Goal: Information Seeking & Learning: Learn about a topic

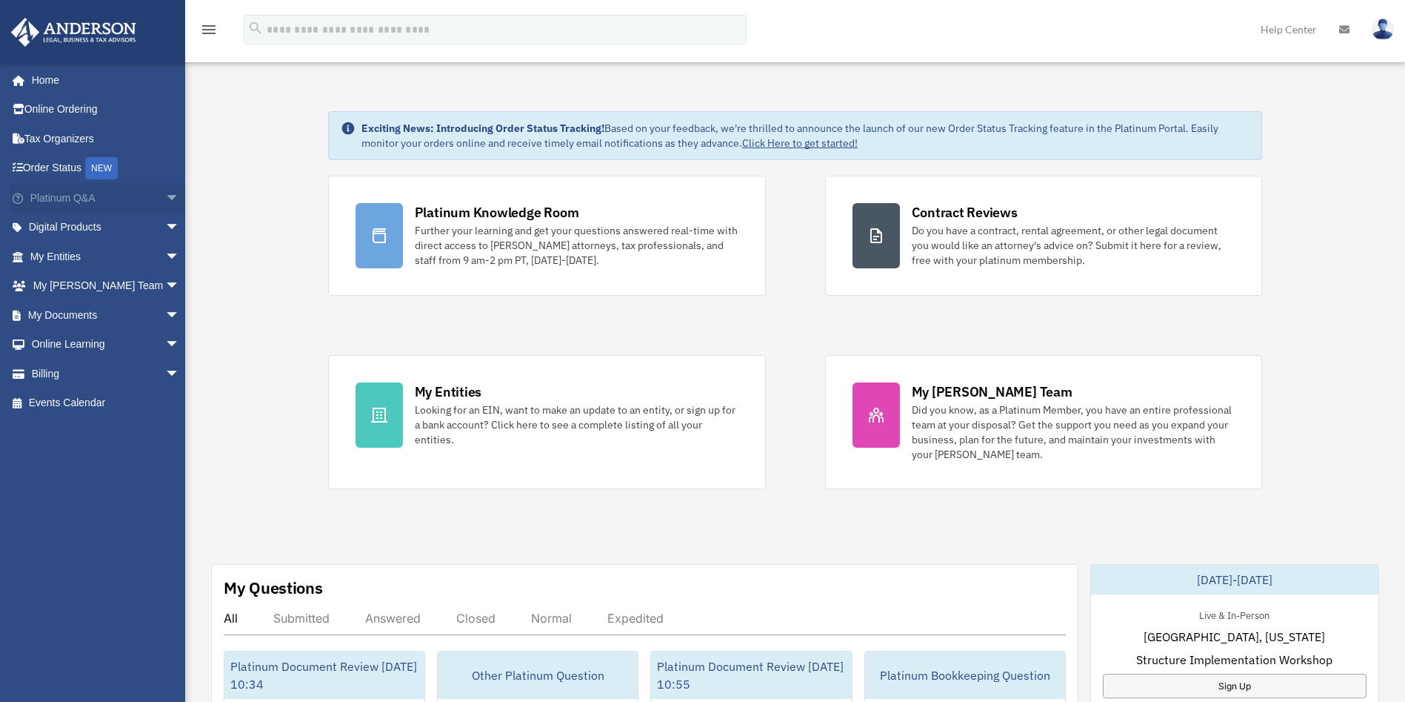
click at [165, 204] on span "arrow_drop_down" at bounding box center [180, 198] width 30 height 30
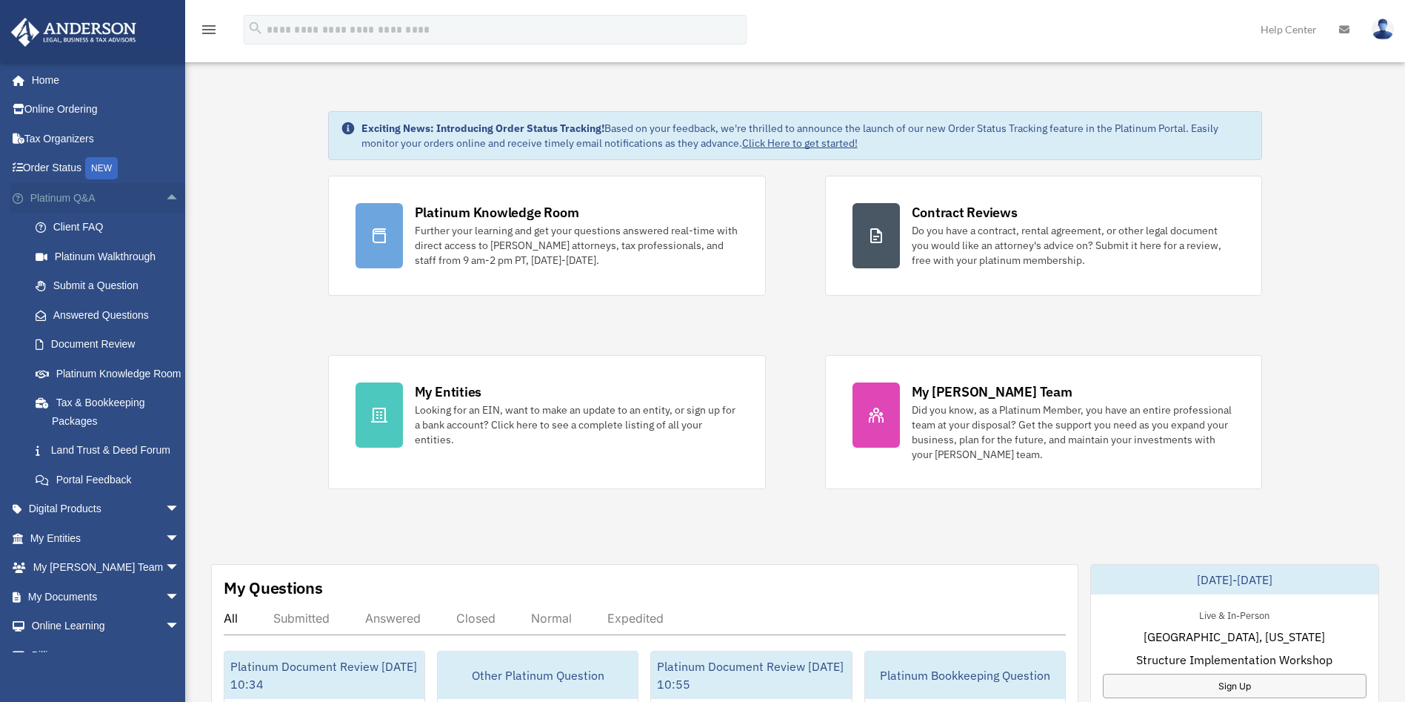
click at [165, 201] on span "arrow_drop_up" at bounding box center [180, 198] width 30 height 30
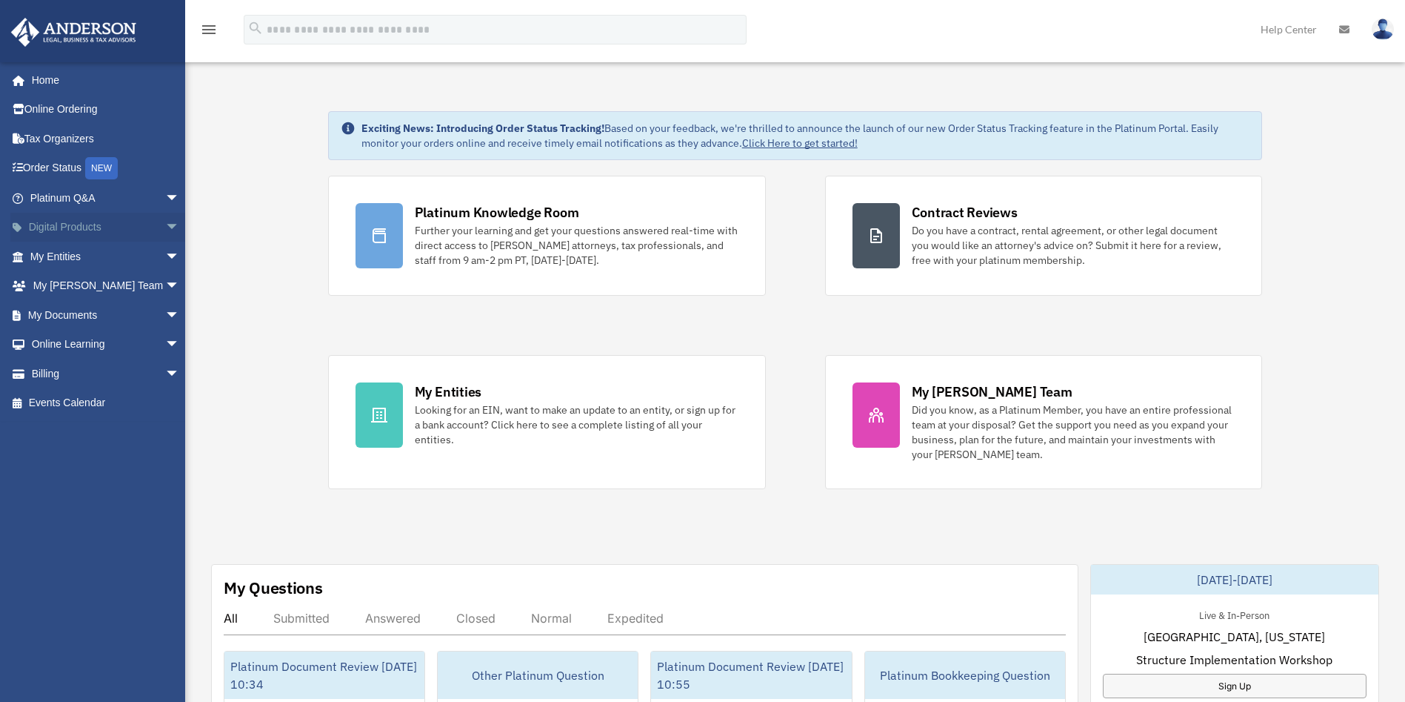
click at [165, 227] on span "arrow_drop_down" at bounding box center [180, 228] width 30 height 30
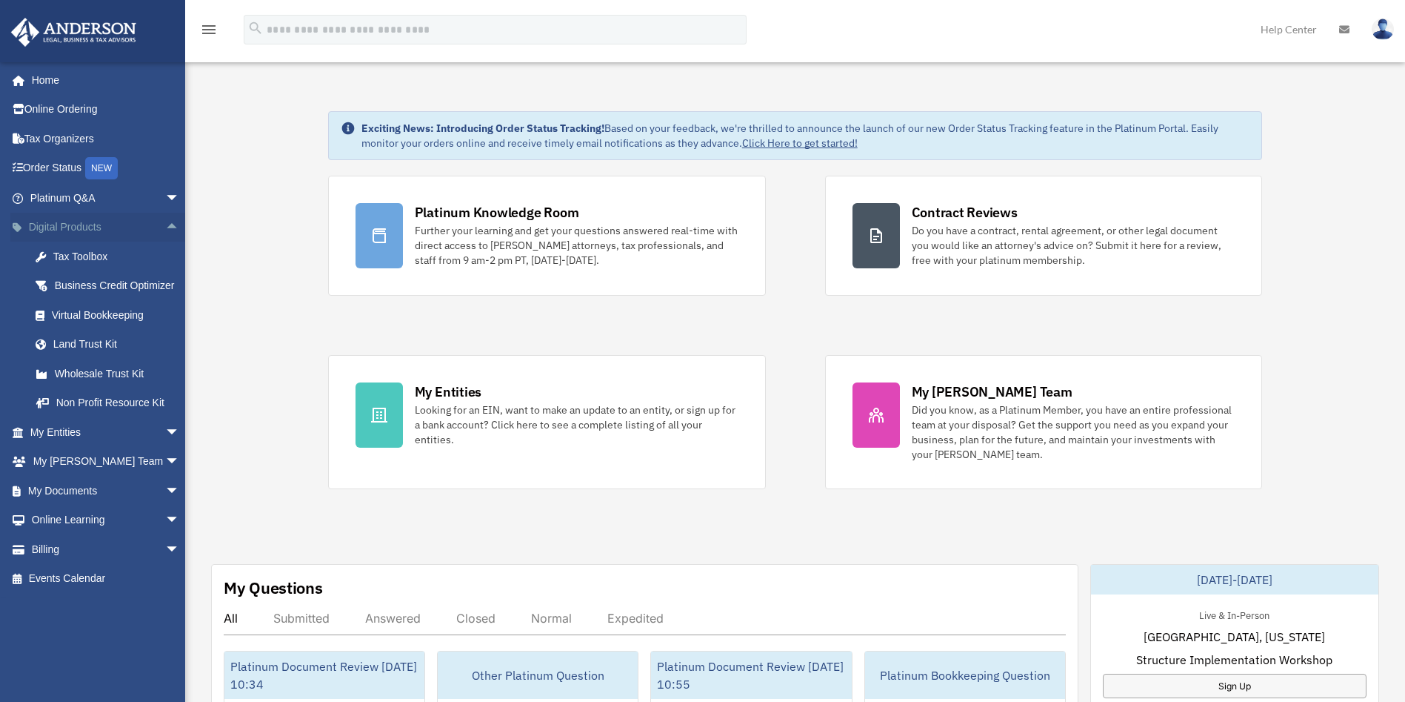
click at [165, 219] on span "arrow_drop_up" at bounding box center [180, 228] width 30 height 30
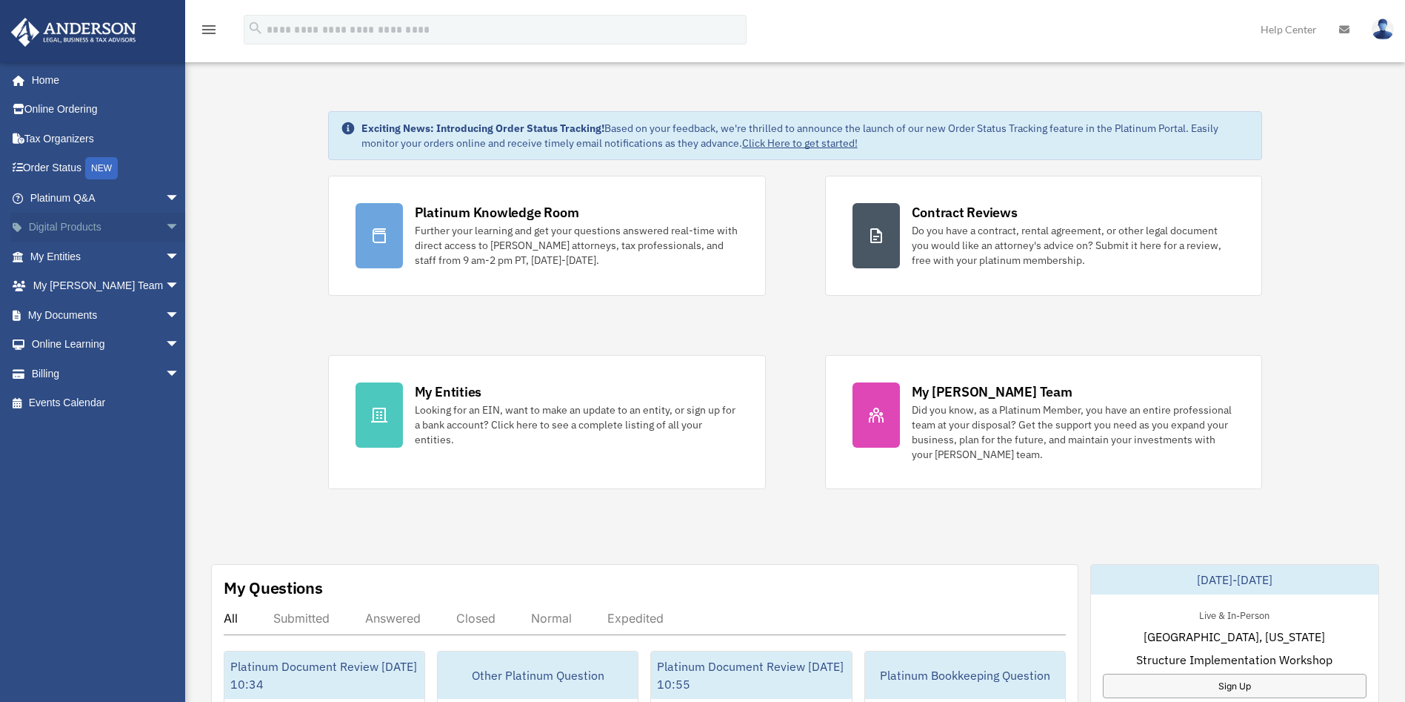
click at [165, 227] on span "arrow_drop_down" at bounding box center [180, 228] width 30 height 30
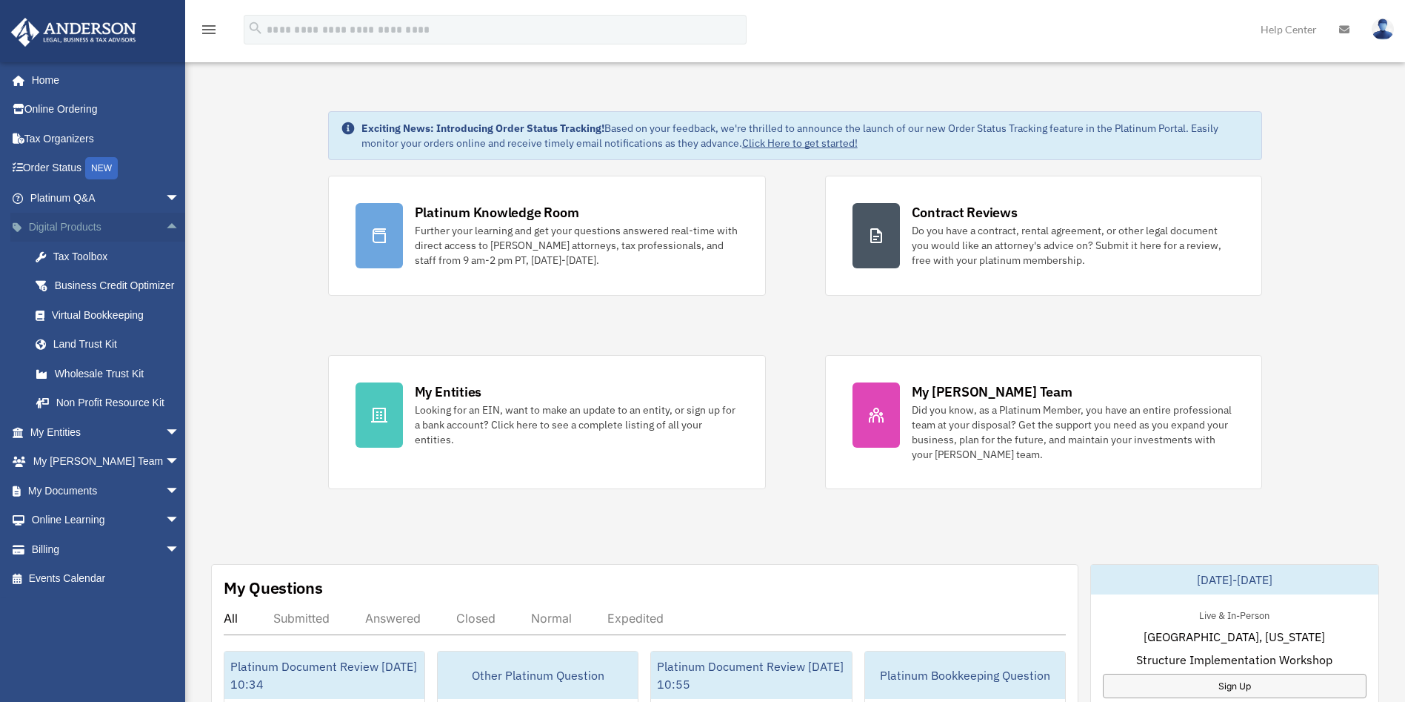
click at [165, 221] on span "arrow_drop_up" at bounding box center [180, 228] width 30 height 30
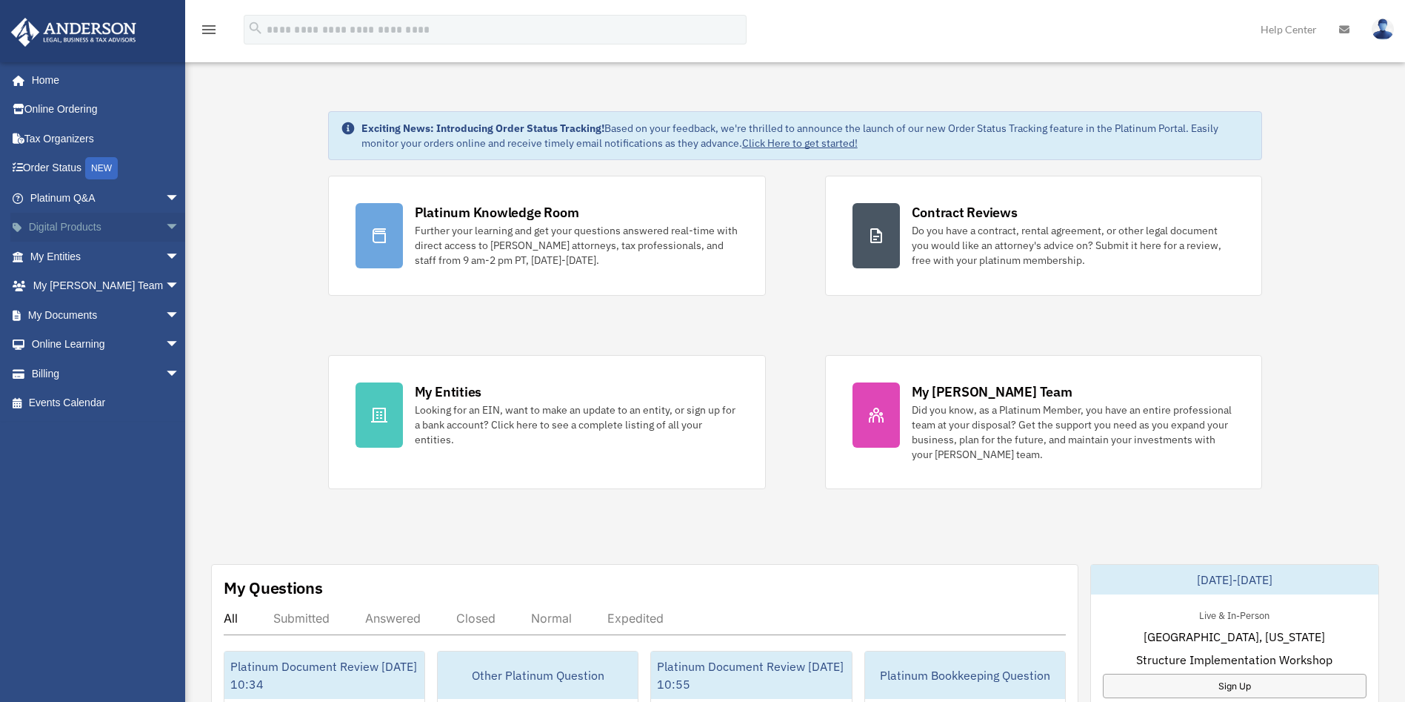
click at [165, 222] on span "arrow_drop_down" at bounding box center [180, 228] width 30 height 30
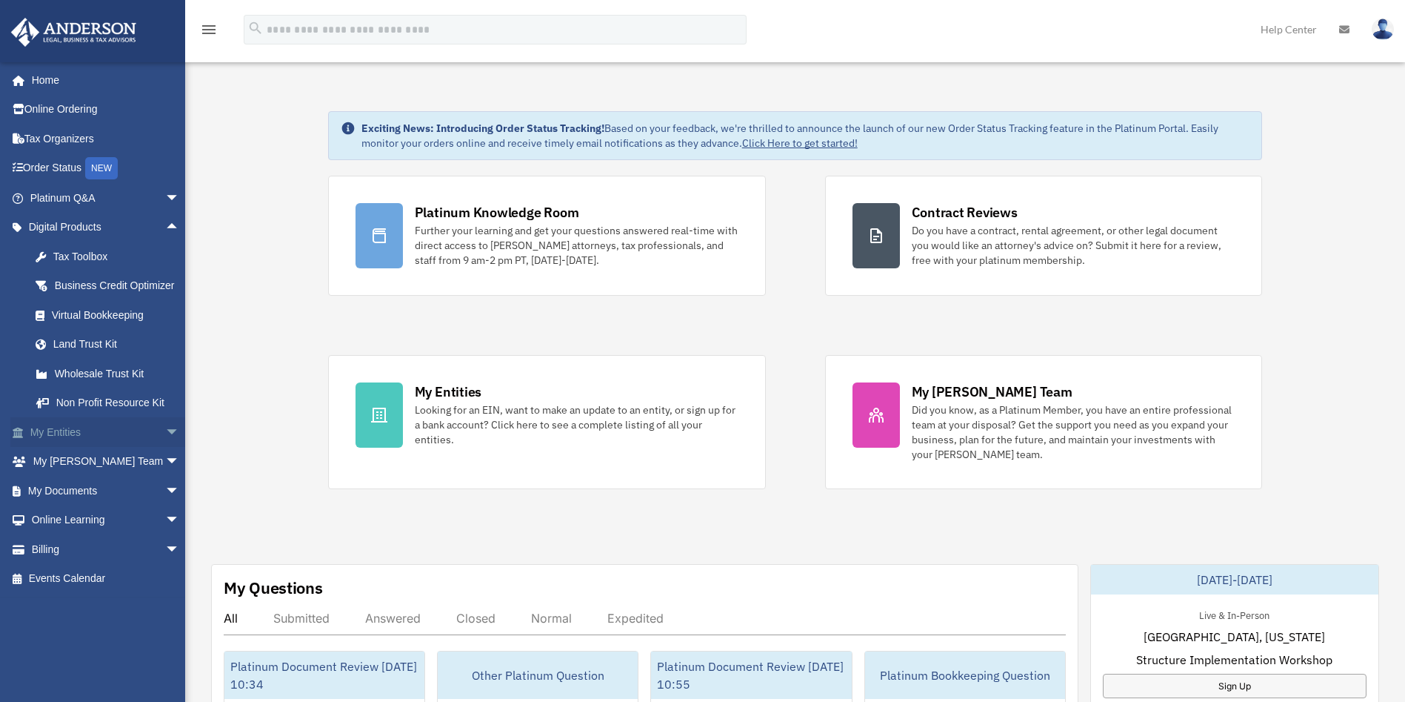
click at [165, 447] on span "arrow_drop_down" at bounding box center [180, 432] width 30 height 30
click at [165, 447] on span "arrow_drop_up" at bounding box center [180, 432] width 30 height 30
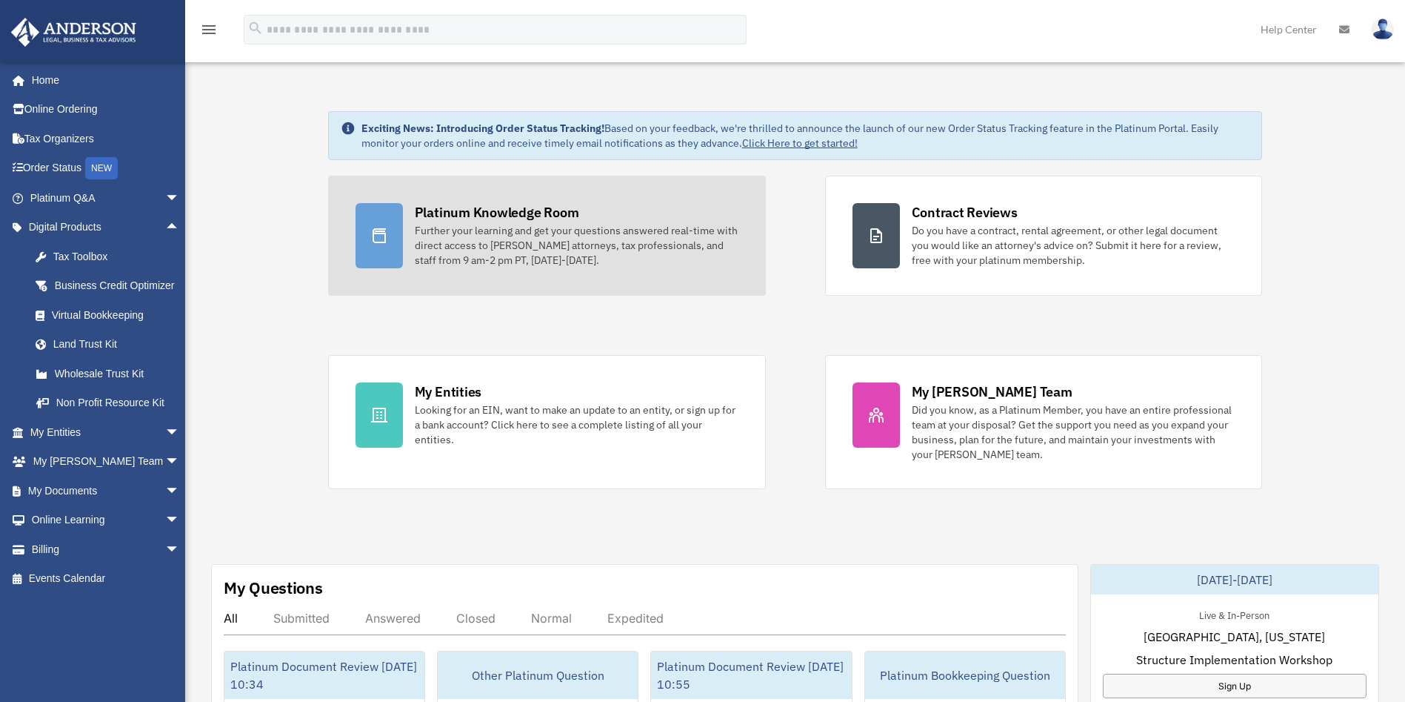
drag, startPoint x: 519, startPoint y: 251, endPoint x: 527, endPoint y: 250, distance: 7.4
click at [521, 251] on div "Further your learning and get your questions answered real-time with direct acc…" at bounding box center [577, 245] width 324 height 44
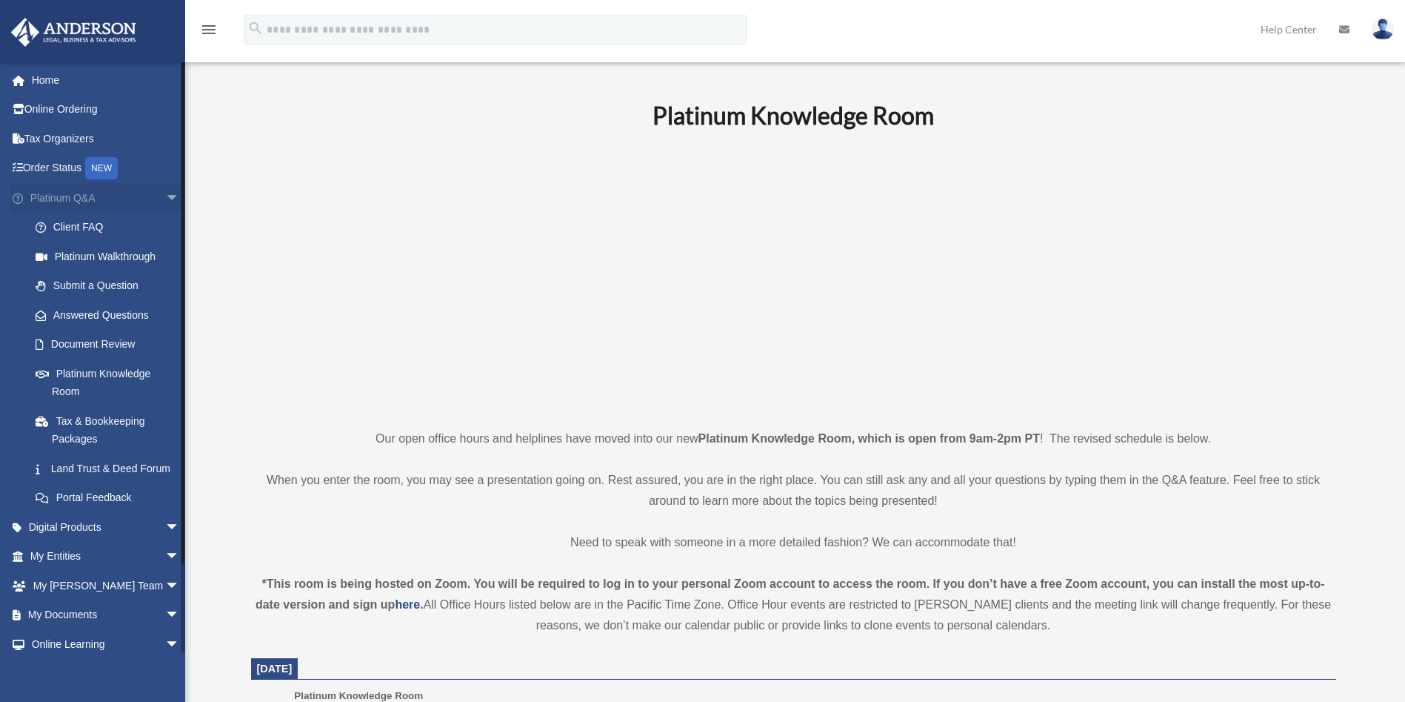
click at [165, 198] on span "arrow_drop_down" at bounding box center [180, 198] width 30 height 30
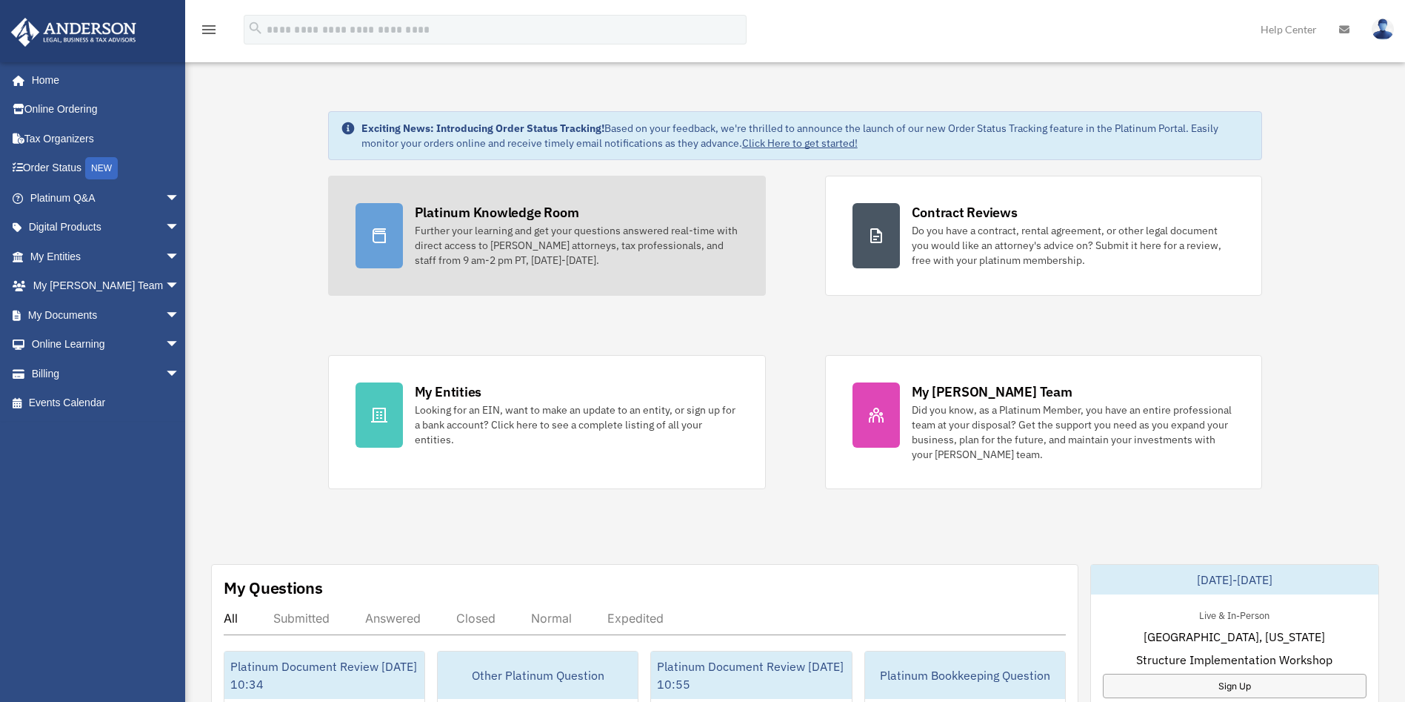
click at [544, 245] on div "Further your learning and get your questions answered real-time with direct acc…" at bounding box center [577, 245] width 324 height 44
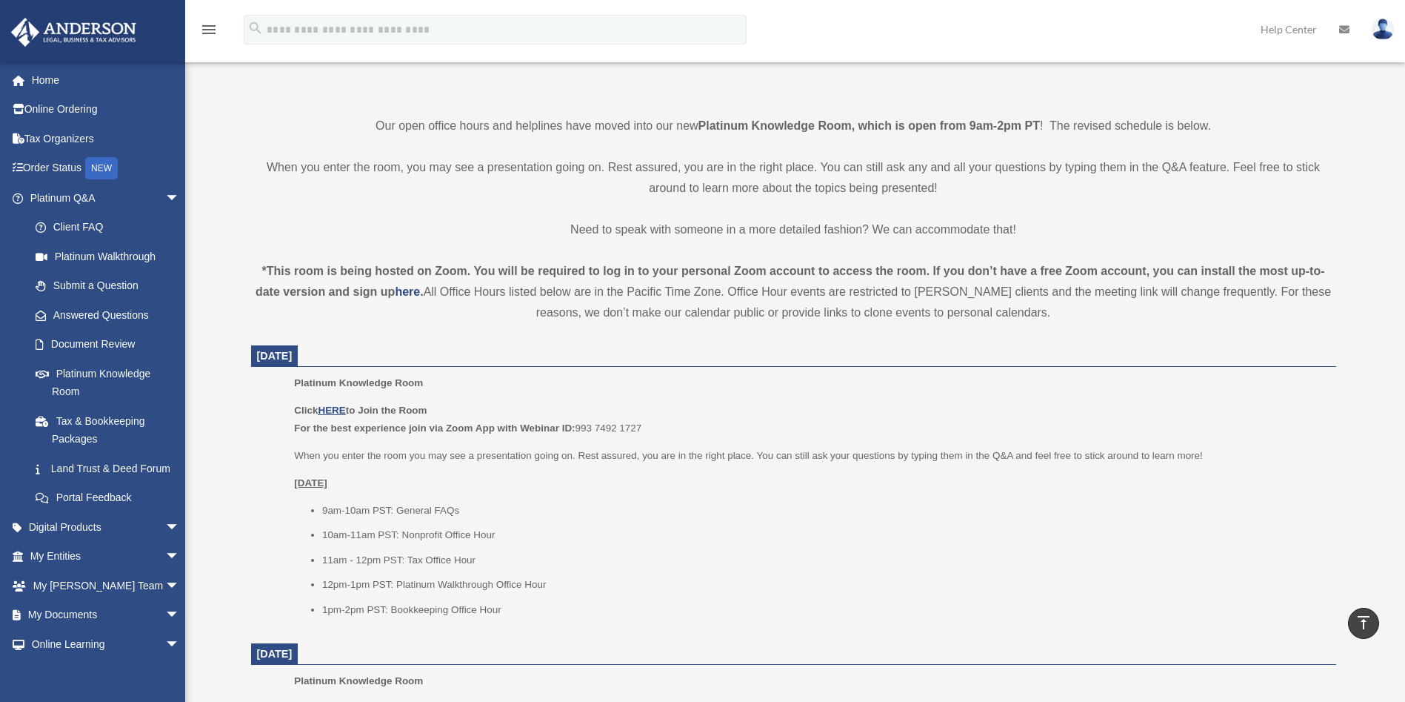
scroll to position [459, 0]
